Goal: Task Accomplishment & Management: Manage account settings

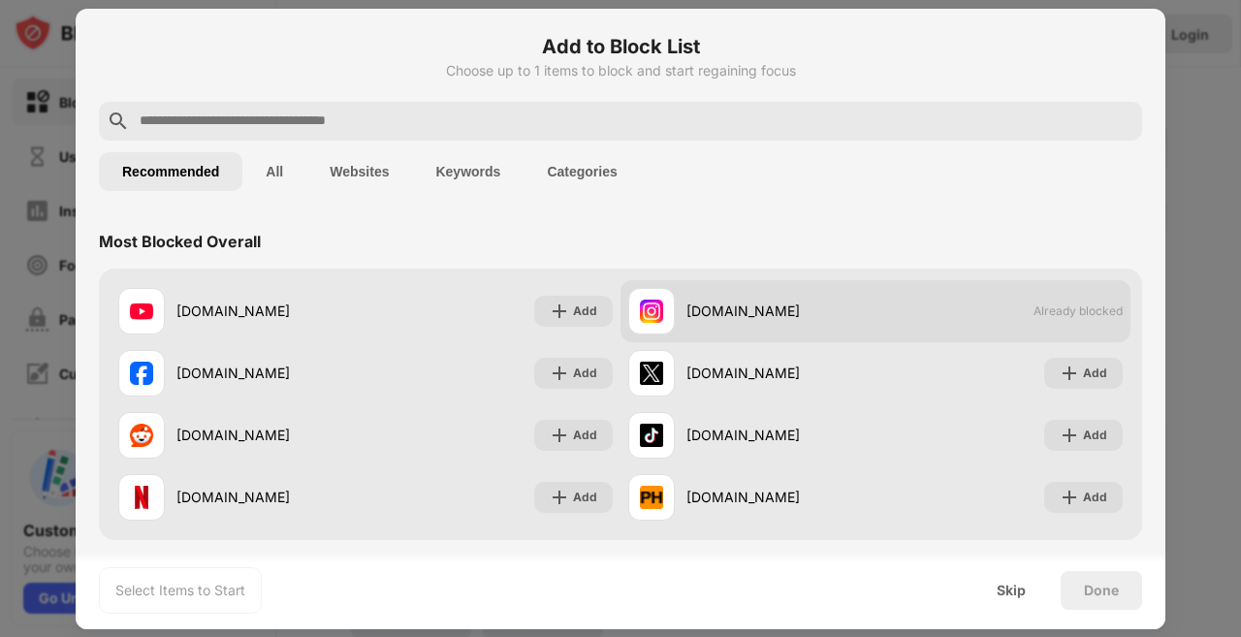
click at [1072, 306] on span "Already blocked" at bounding box center [1078, 311] width 89 height 15
click at [770, 317] on div "instagram.com" at bounding box center [781, 311] width 189 height 20
drag, startPoint x: 690, startPoint y: 311, endPoint x: 673, endPoint y: 311, distance: 16.5
click at [687, 311] on div "instagram.com" at bounding box center [781, 311] width 189 height 20
click at [672, 311] on div "instagram.com" at bounding box center [751, 311] width 247 height 47
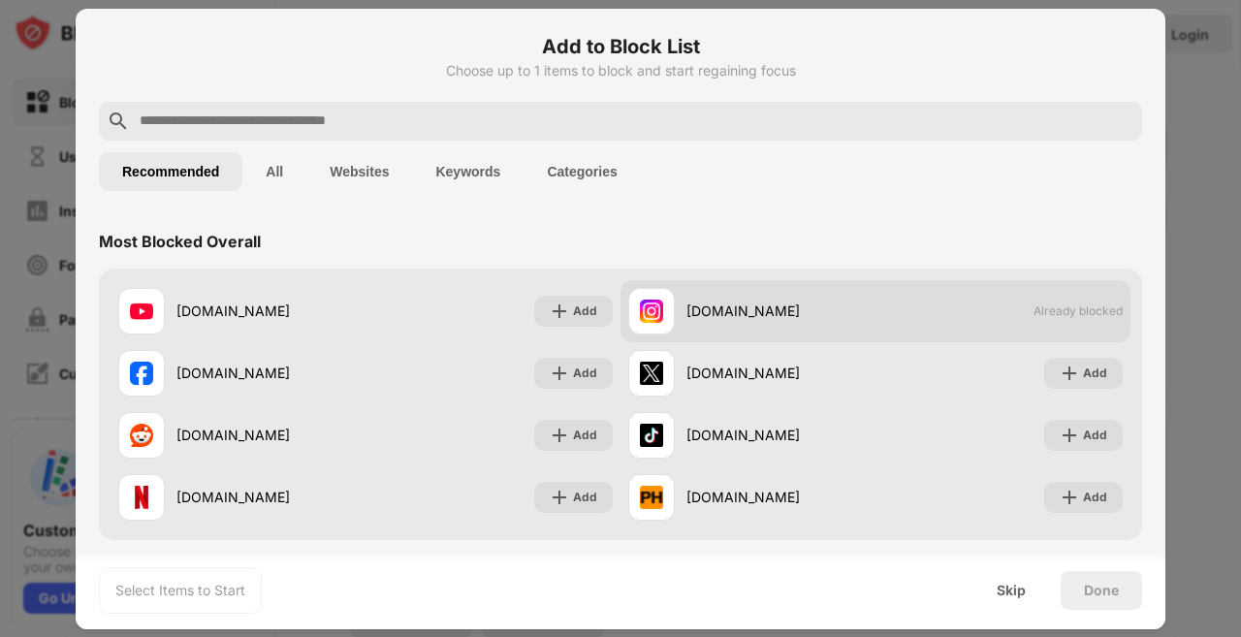
click at [709, 295] on div "instagram.com" at bounding box center [751, 311] width 247 height 47
drag, startPoint x: 839, startPoint y: 316, endPoint x: 852, endPoint y: 309, distance: 15.2
click at [846, 314] on div "instagram.com" at bounding box center [781, 311] width 189 height 20
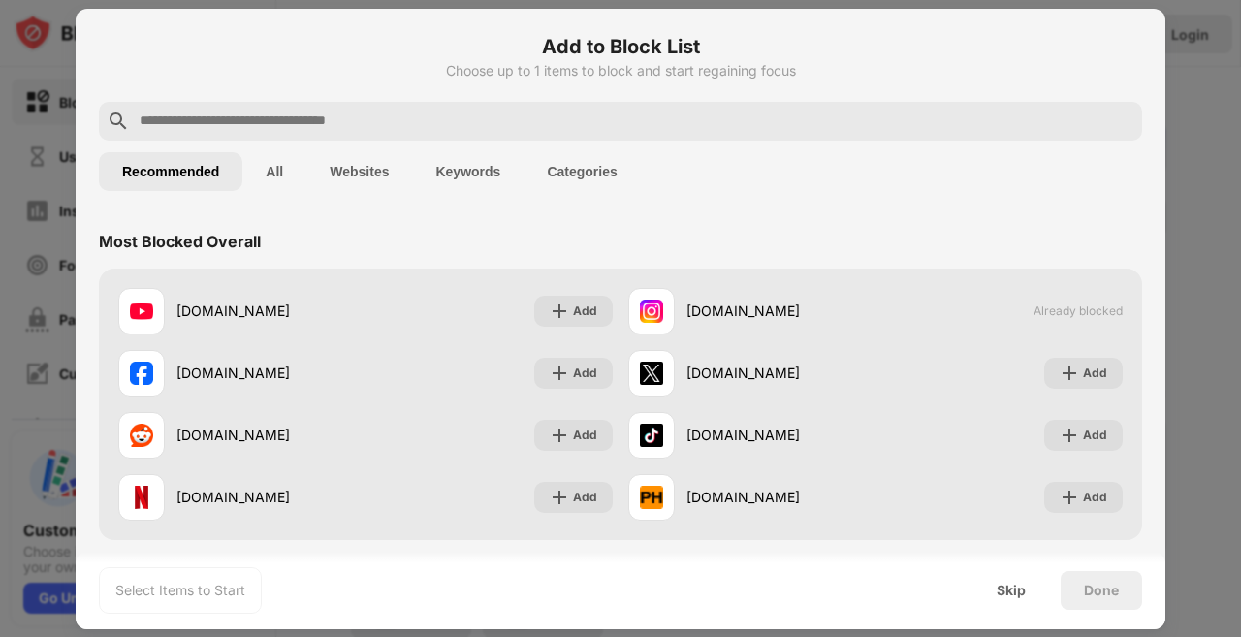
click at [8, 134] on div at bounding box center [620, 318] width 1241 height 637
click at [1011, 589] on div "Skip" at bounding box center [1011, 591] width 29 height 16
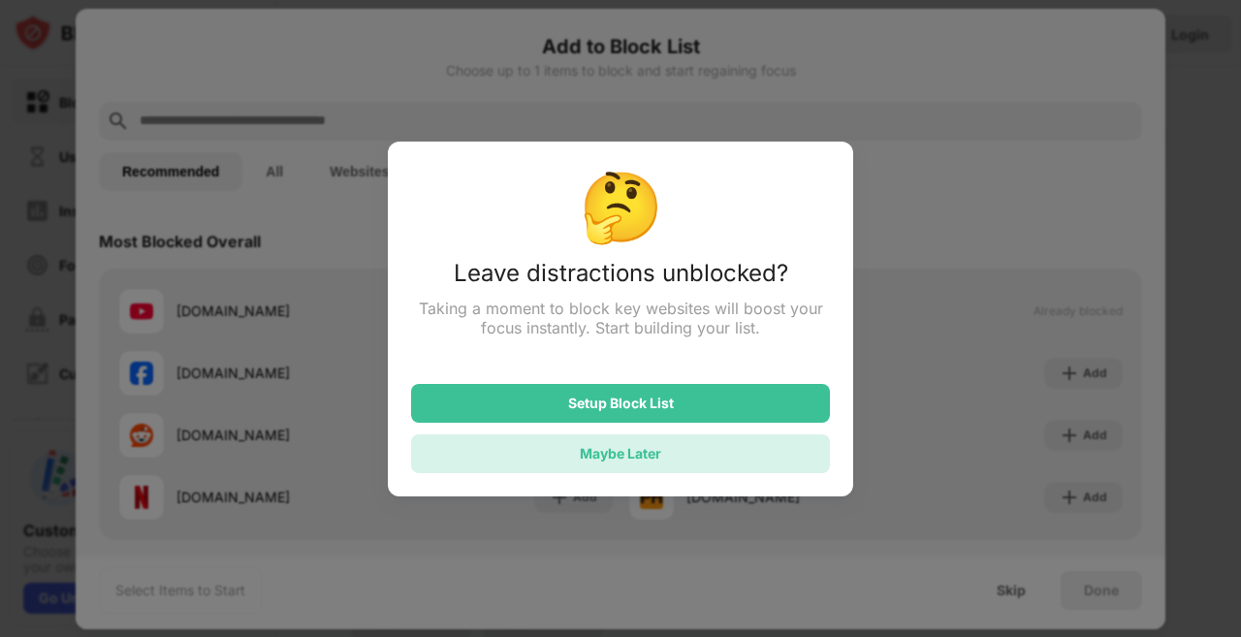
click at [731, 452] on div "Maybe Later" at bounding box center [620, 453] width 419 height 39
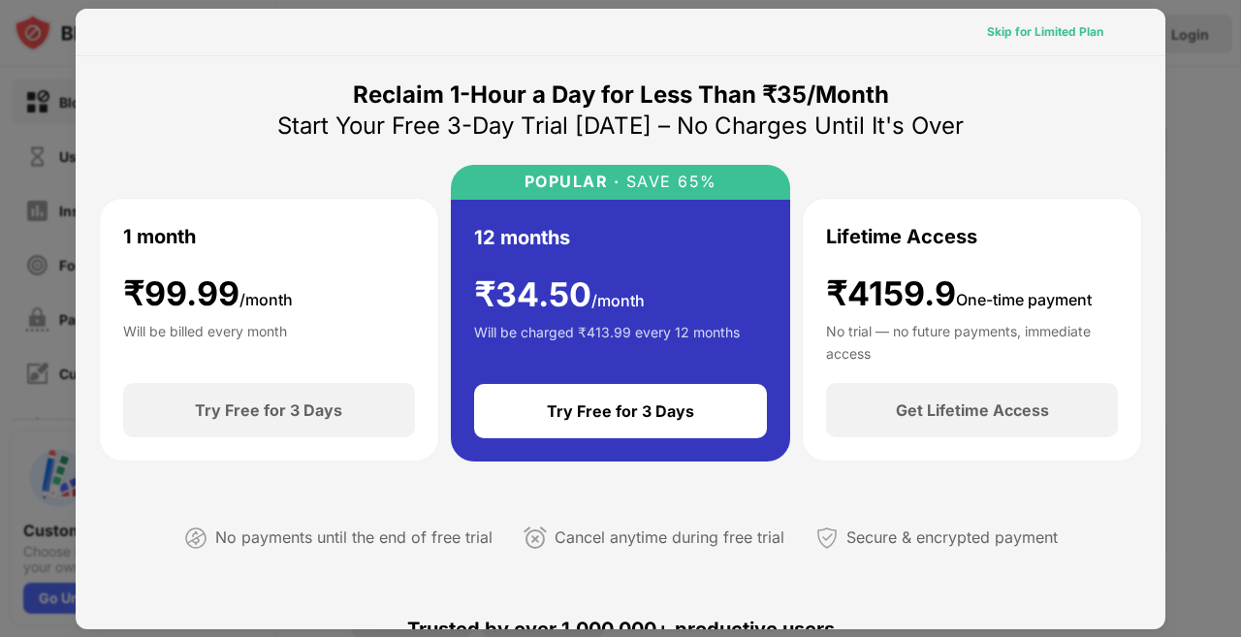
click at [1060, 28] on div "Skip for Limited Plan" at bounding box center [1045, 31] width 116 height 19
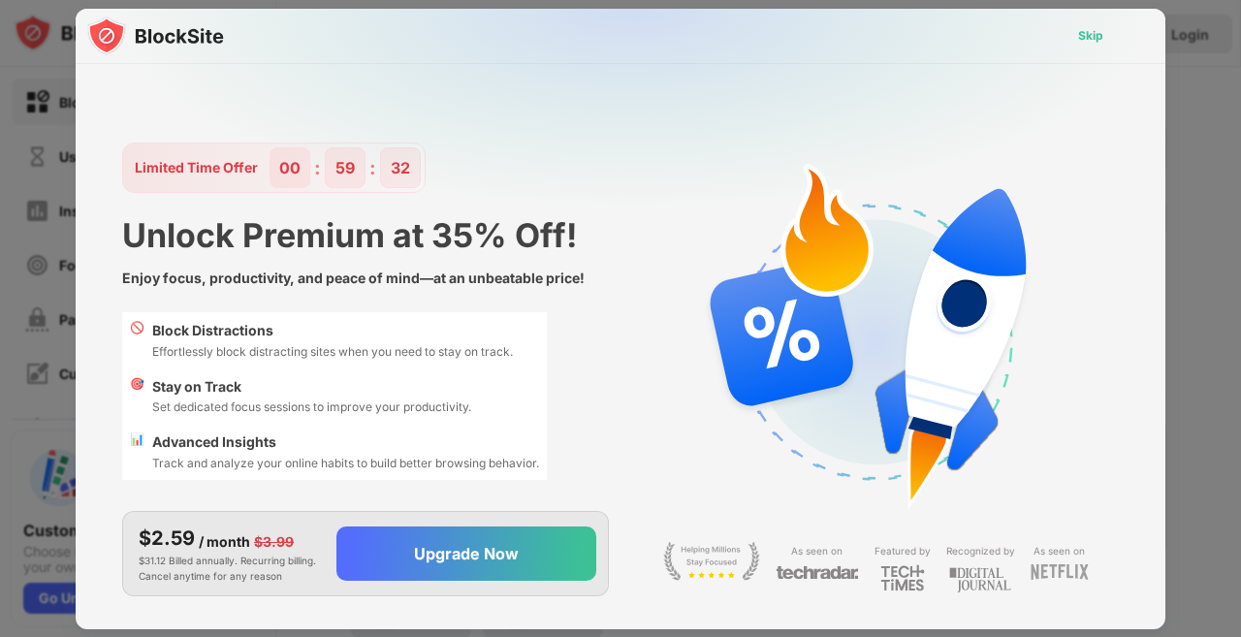
click at [1078, 30] on div "Skip" at bounding box center [1090, 35] width 25 height 19
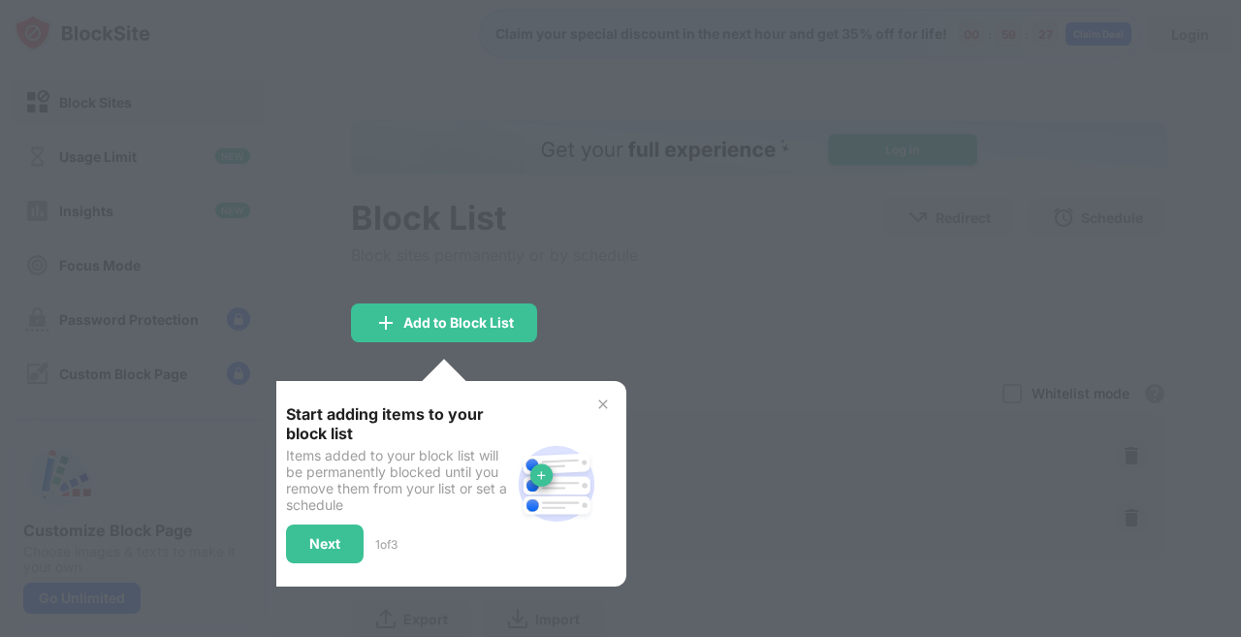
click at [609, 401] on img at bounding box center [603, 405] width 16 height 16
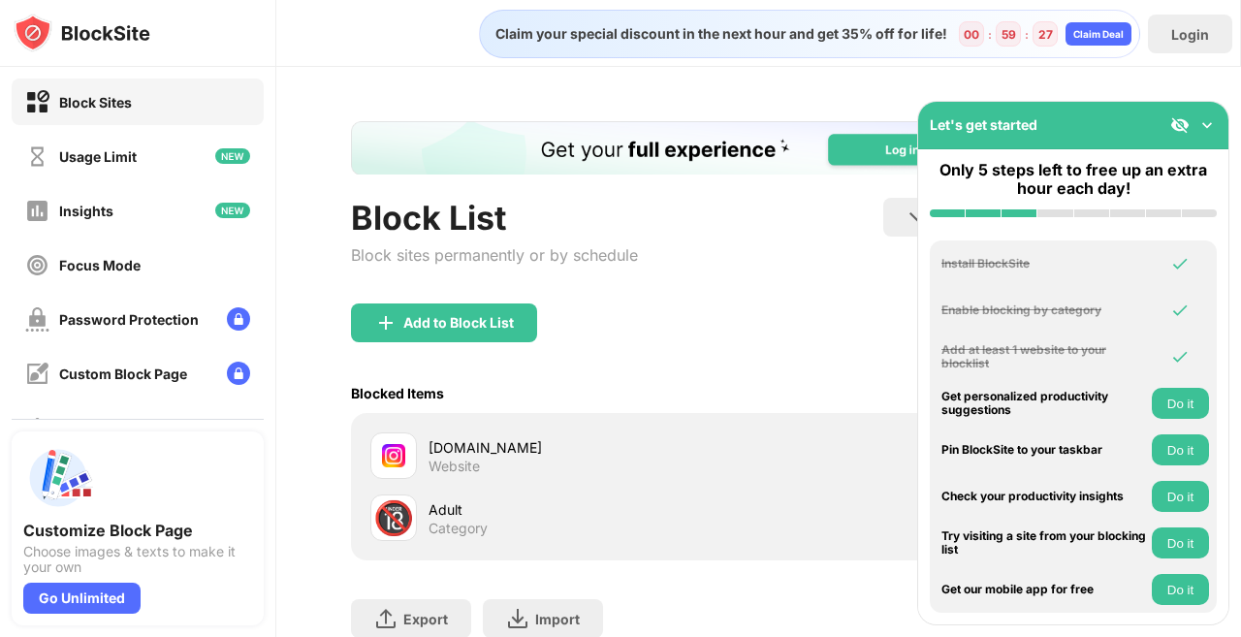
scroll to position [145, 0]
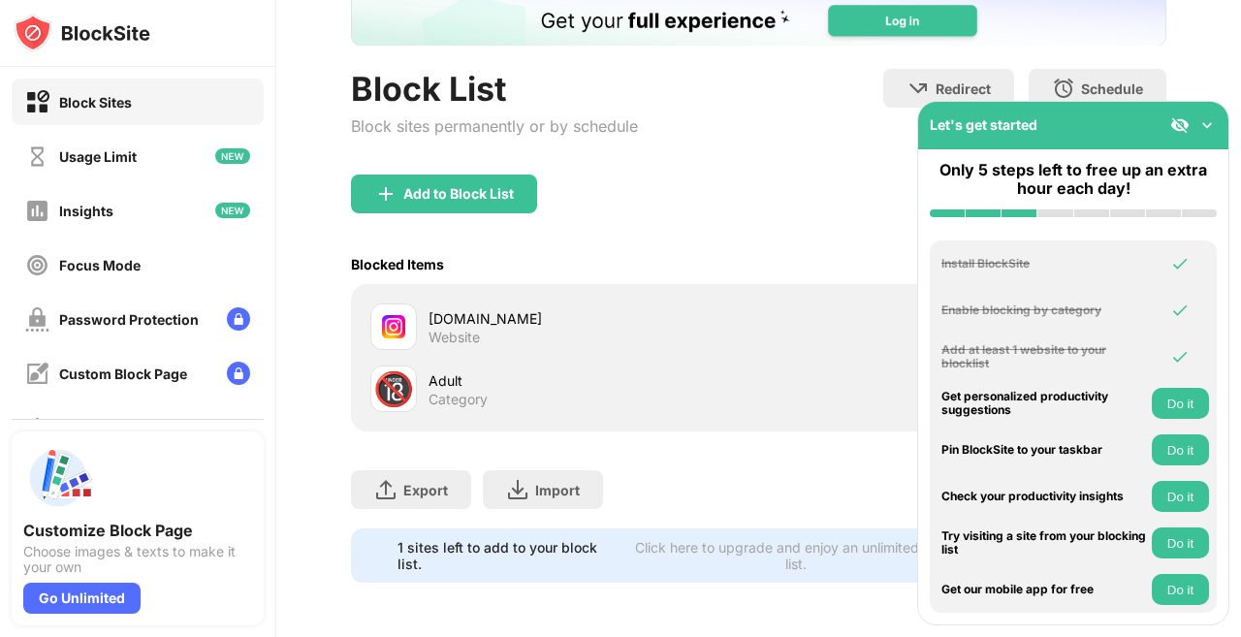
click at [446, 308] on div "instagram.com" at bounding box center [594, 318] width 331 height 20
drag, startPoint x: 447, startPoint y: 309, endPoint x: 394, endPoint y: 309, distance: 53.3
click at [443, 309] on div "instagram.com" at bounding box center [594, 318] width 331 height 20
click at [383, 315] on img at bounding box center [393, 326] width 23 height 23
click at [468, 308] on div "instagram.com" at bounding box center [594, 318] width 331 height 20
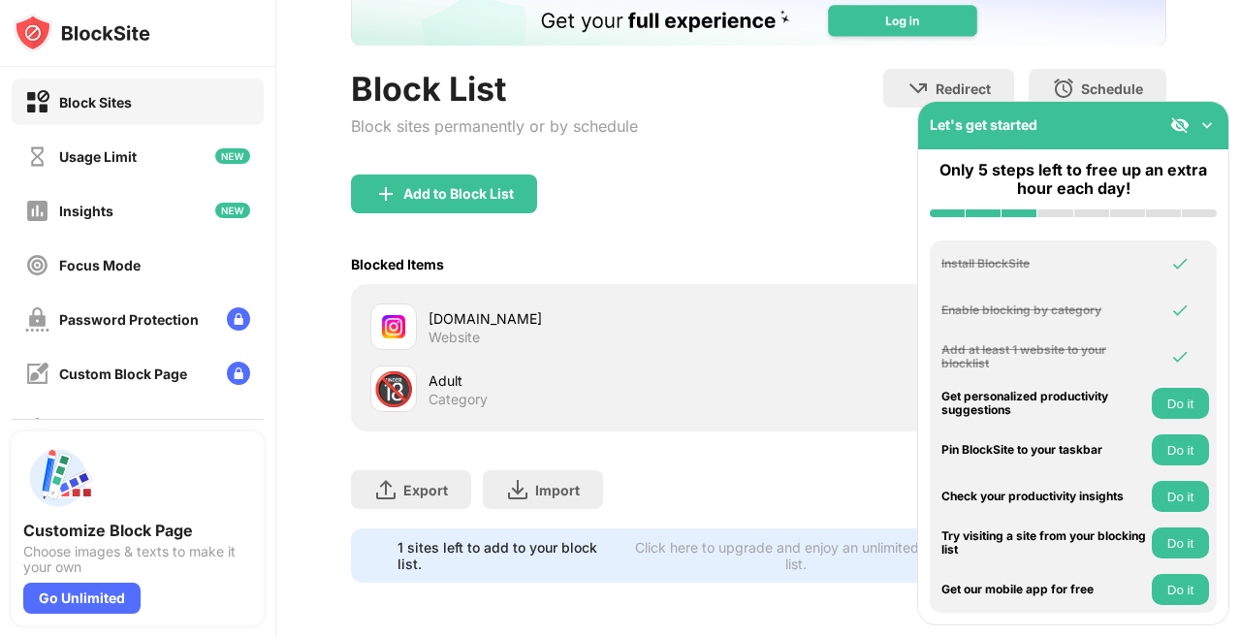
click at [472, 310] on div "instagram.com" at bounding box center [594, 318] width 331 height 20
click at [477, 308] on div "instagram.com" at bounding box center [594, 318] width 331 height 20
click at [463, 308] on div "instagram.com" at bounding box center [594, 318] width 331 height 20
drag, startPoint x: 412, startPoint y: 313, endPoint x: 384, endPoint y: 313, distance: 28.1
click at [402, 313] on div at bounding box center [393, 327] width 47 height 47
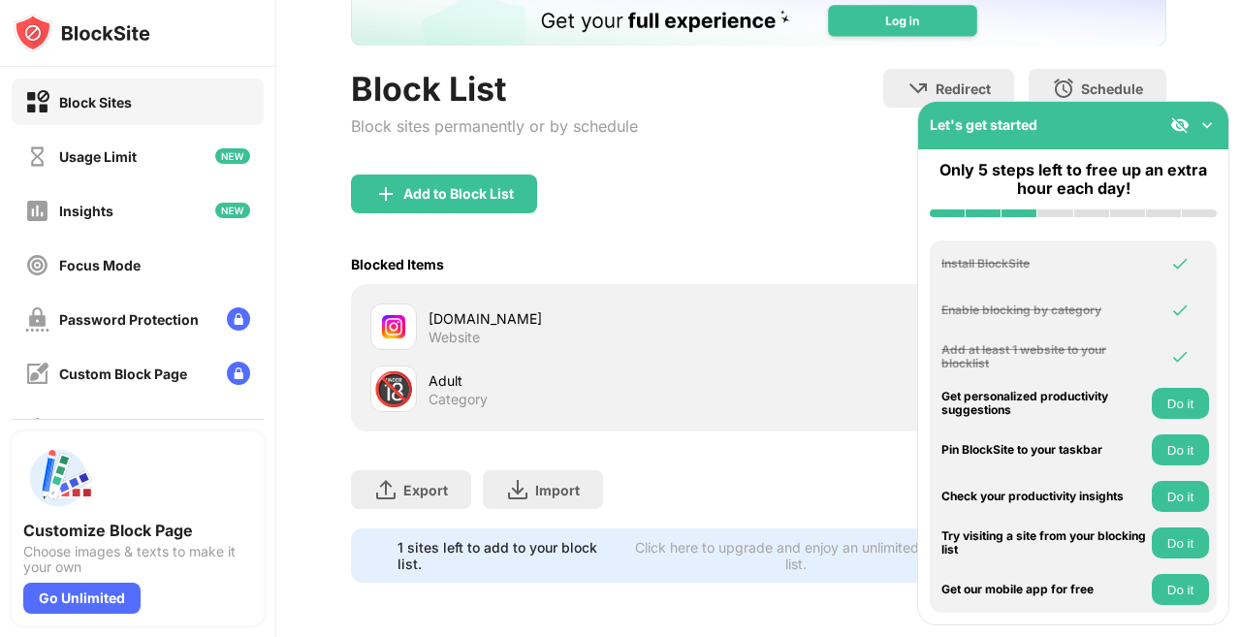
drag, startPoint x: 735, startPoint y: 305, endPoint x: 847, endPoint y: 306, distance: 111.5
click at [803, 305] on div "instagram.com Website" at bounding box center [759, 327] width 792 height 62
click at [1204, 123] on img at bounding box center [1207, 124] width 19 height 19
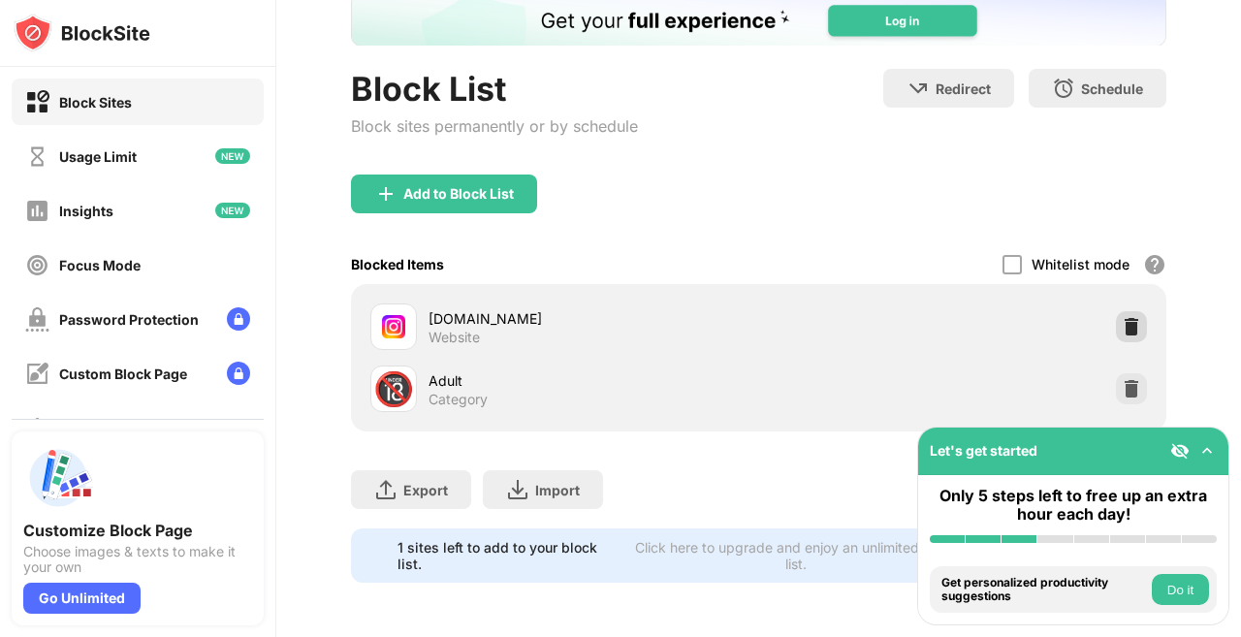
click at [1122, 317] on img at bounding box center [1131, 326] width 19 height 19
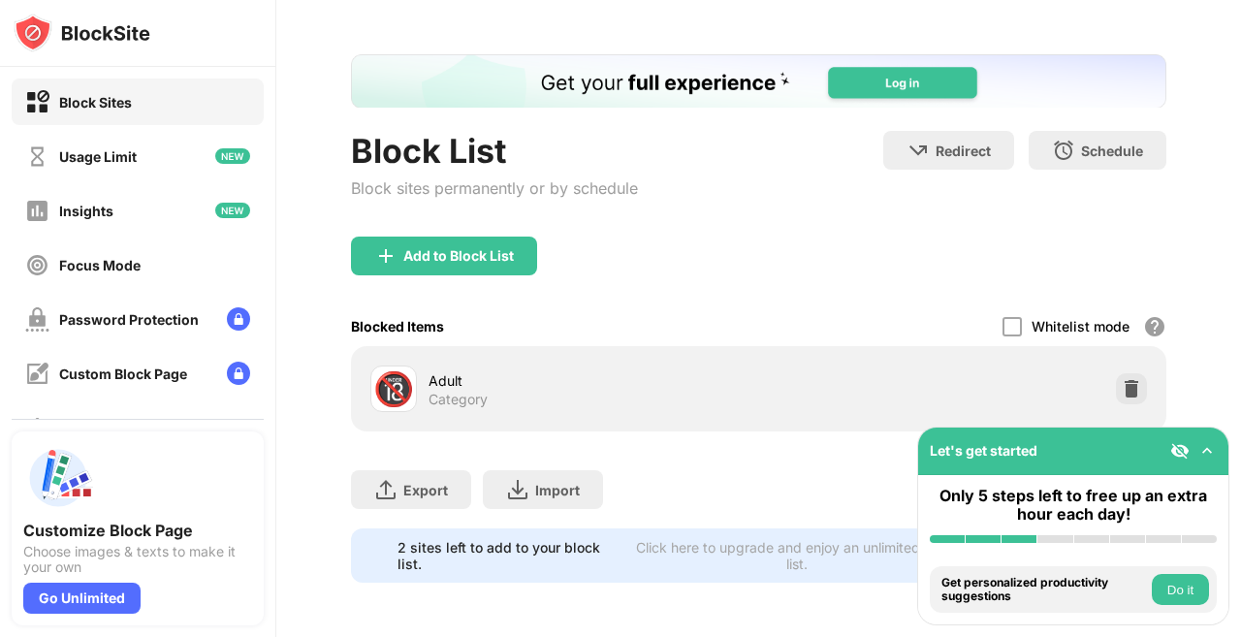
scroll to position [83, 0]
click at [1122, 379] on img at bounding box center [1131, 388] width 19 height 19
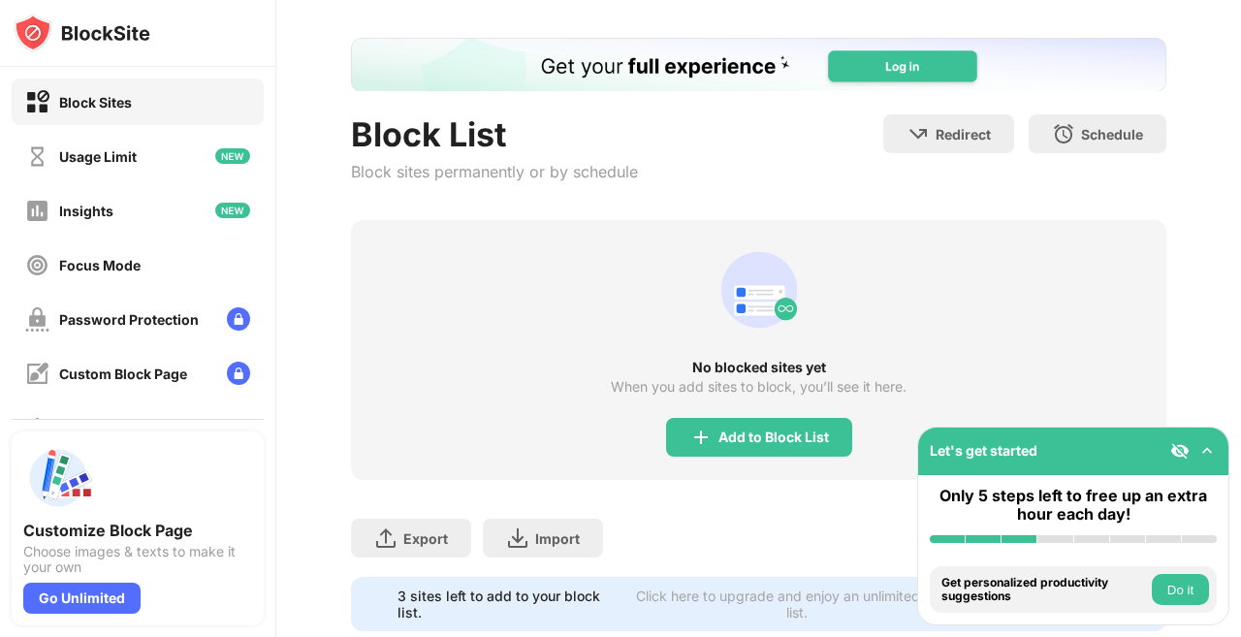
scroll to position [145, 0]
